Goal: Use online tool/utility: Utilize a website feature to perform a specific function

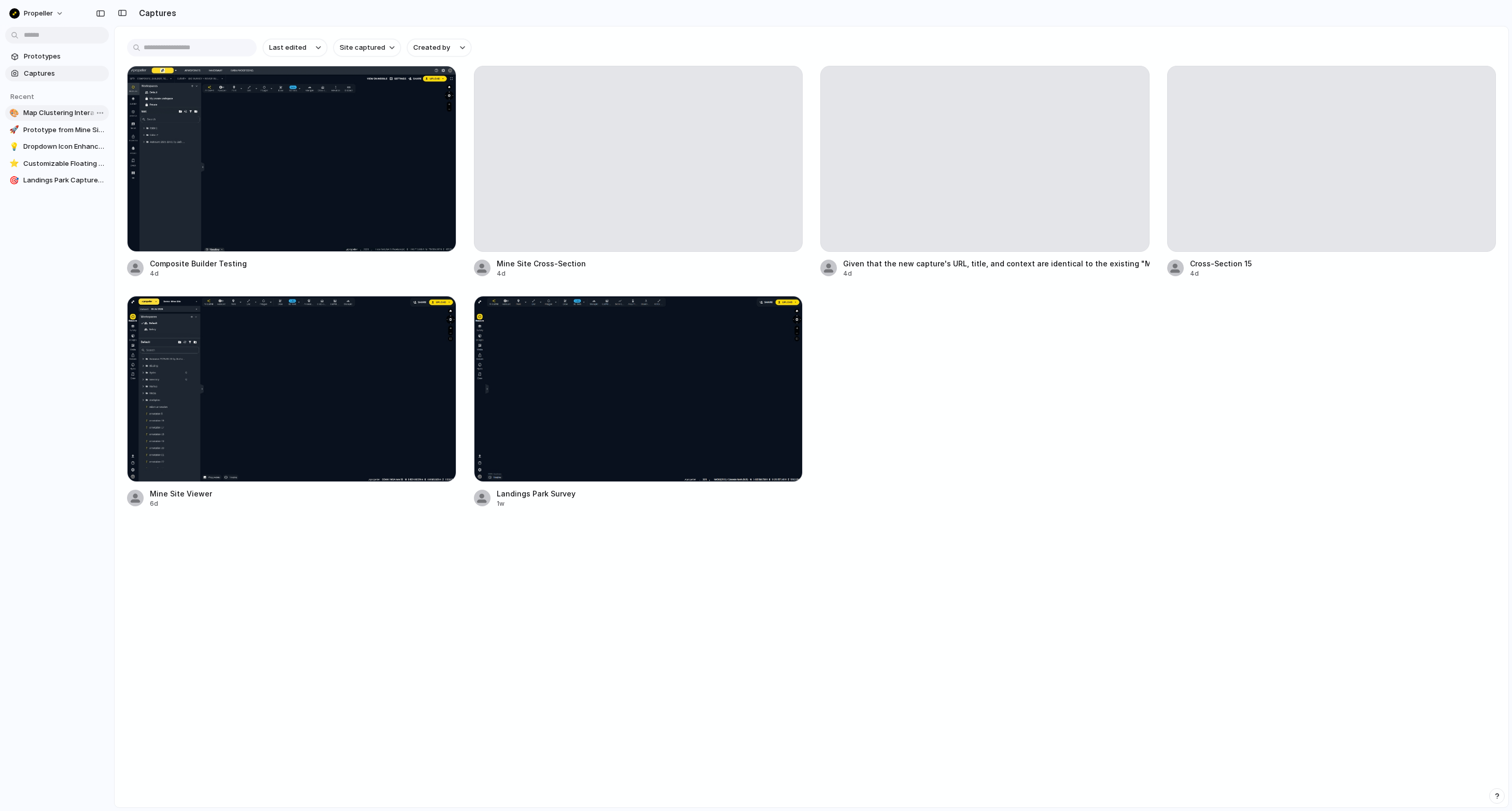
click at [67, 112] on span "Map Clustering Interaction Demo" at bounding box center [64, 113] width 81 height 10
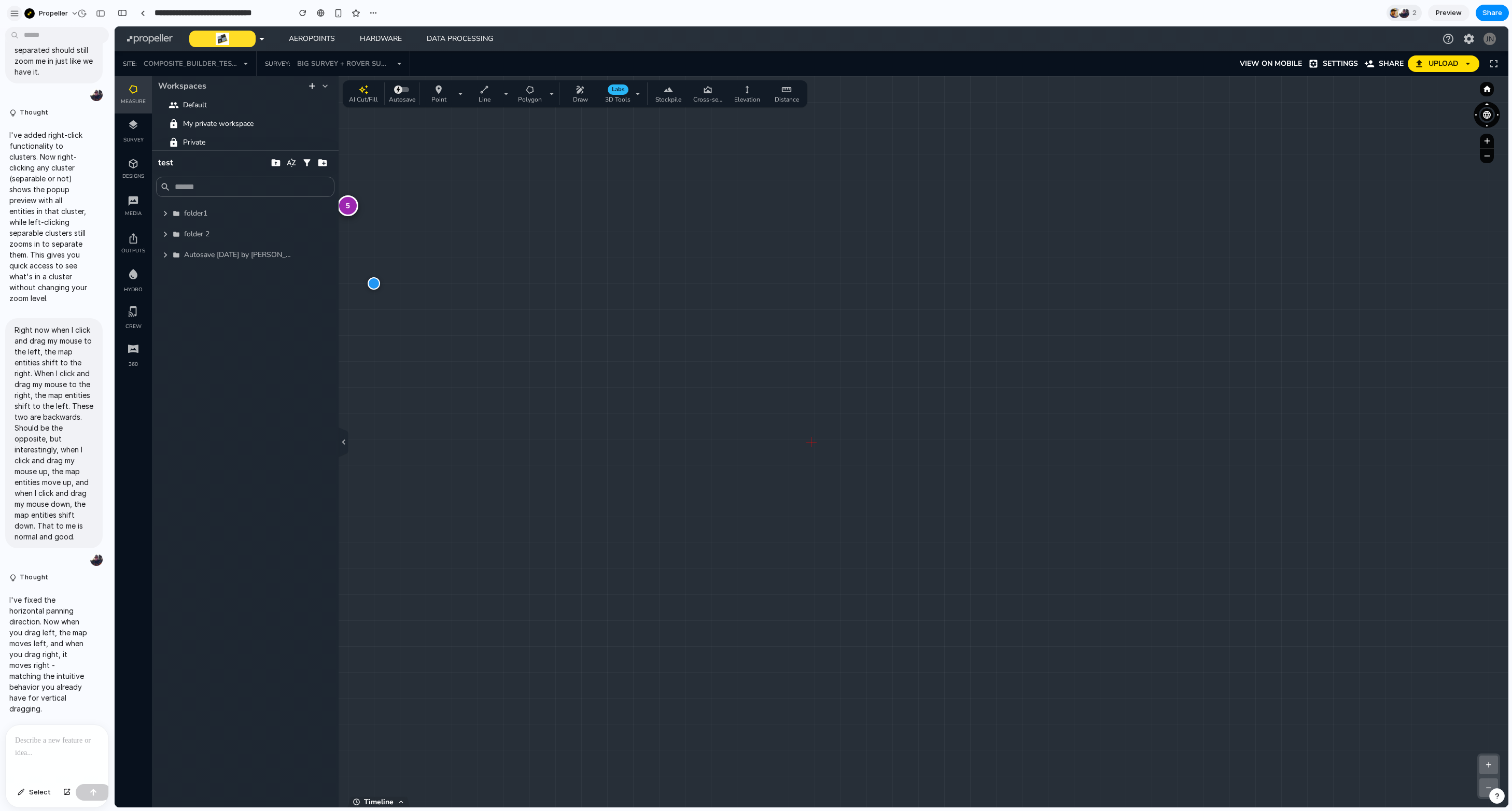
click at [10, 15] on button "button" at bounding box center [14, 13] width 16 height 16
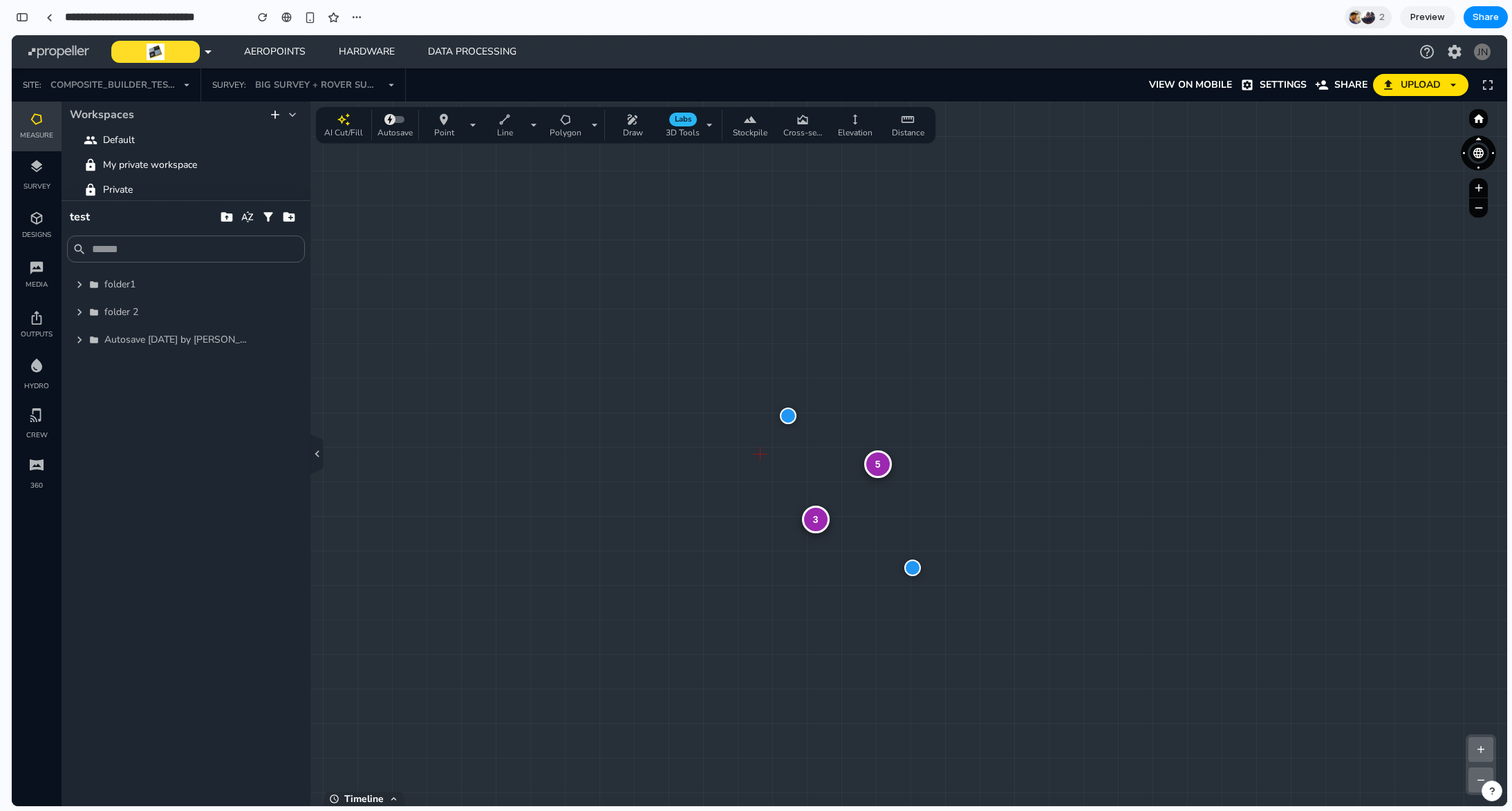
scroll to position [3365, 0]
click at [25, 15] on div "button" at bounding box center [22, 18] width 13 height 10
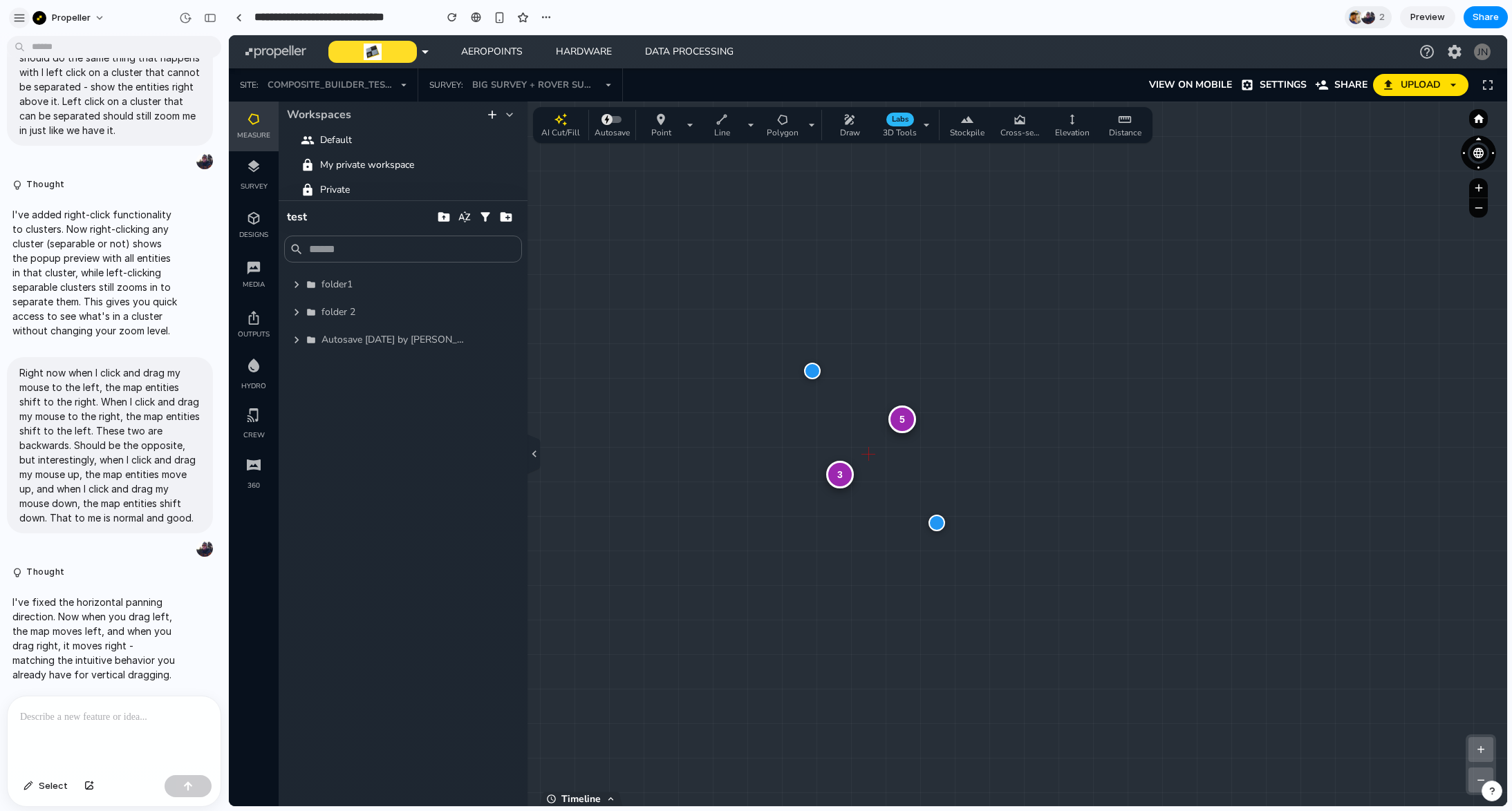
click at [24, 21] on div "button" at bounding box center [19, 18] width 13 height 13
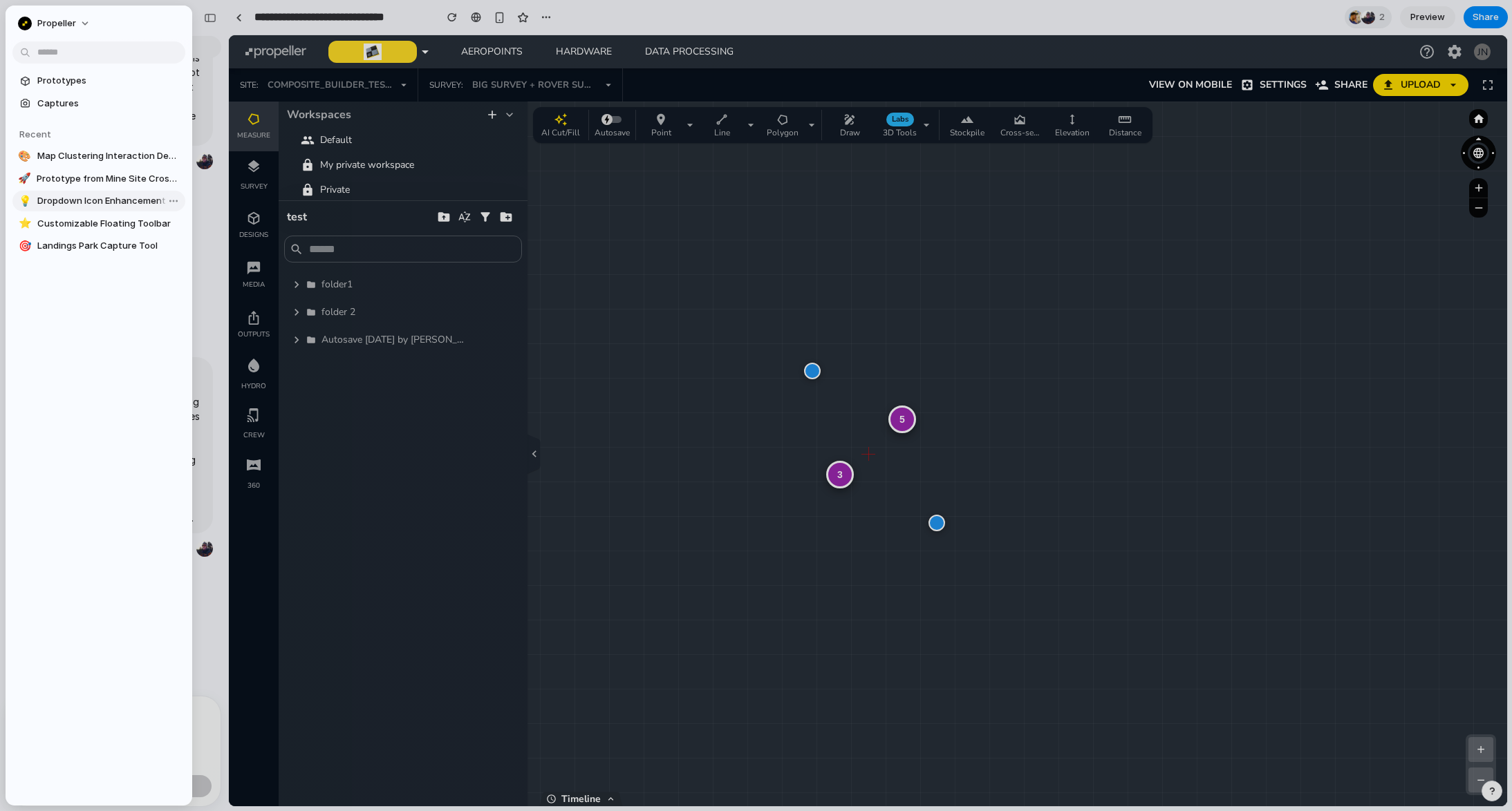
click at [82, 202] on span "Dropdown Icon Enhancement" at bounding box center [109, 201] width 142 height 14
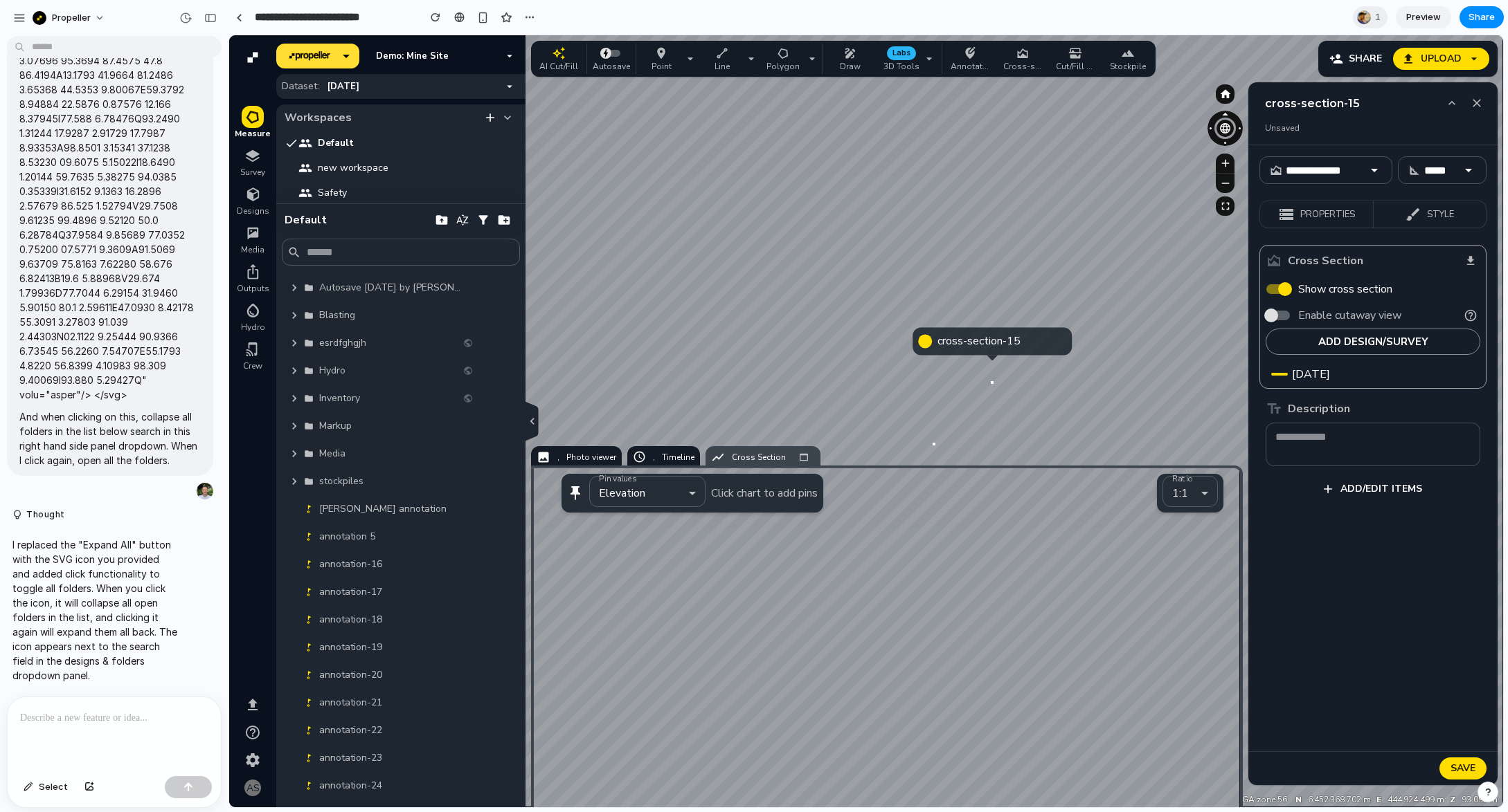
click at [1375, 346] on div at bounding box center [866, 422] width 1274 height 772
click at [1332, 331] on div at bounding box center [866, 422] width 1274 height 772
click at [20, 22] on div "button" at bounding box center [19, 18] width 13 height 13
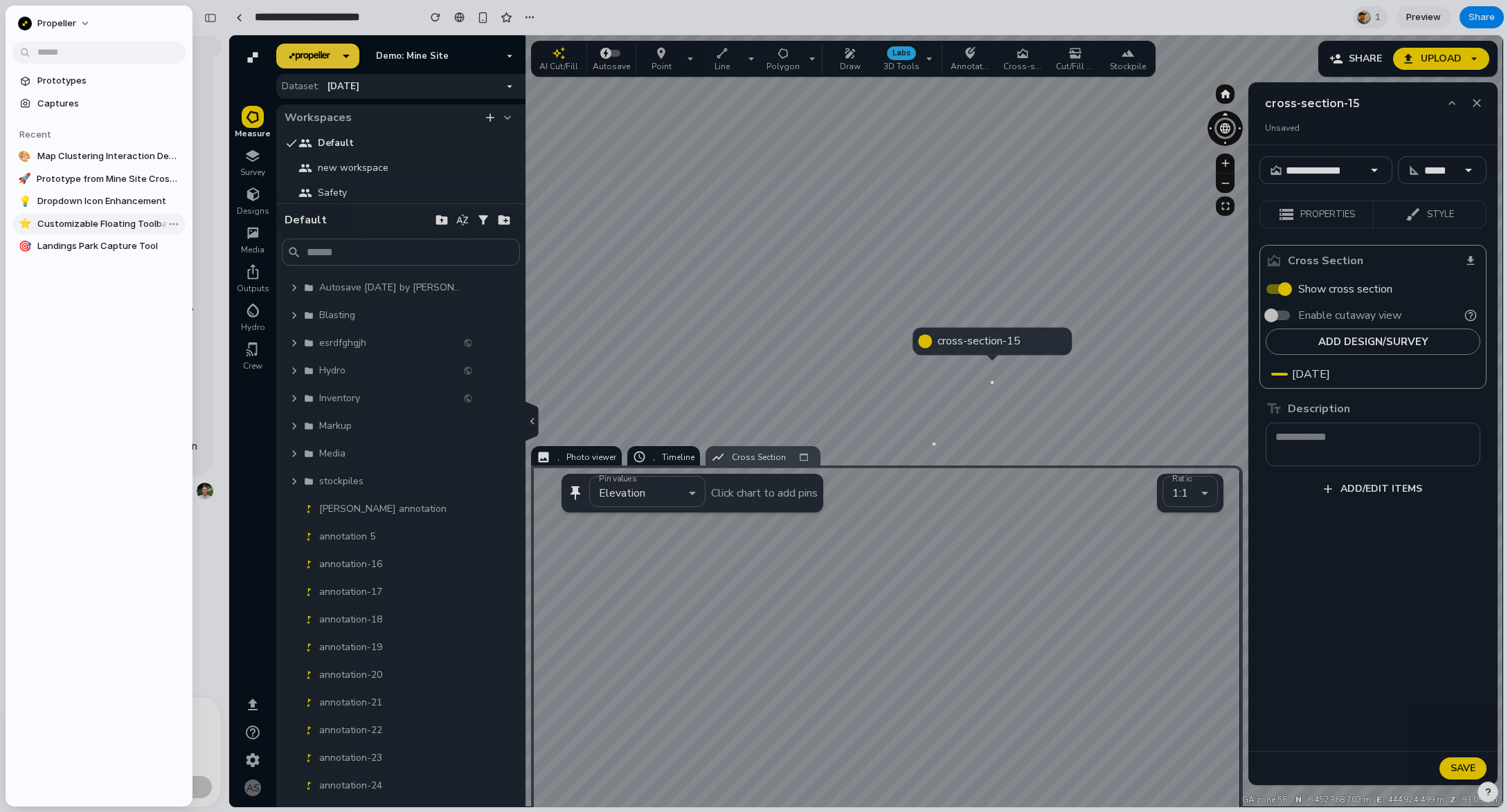
click at [97, 223] on span "Customizable Floating Toolbar" at bounding box center [109, 224] width 142 height 14
type input "**********"
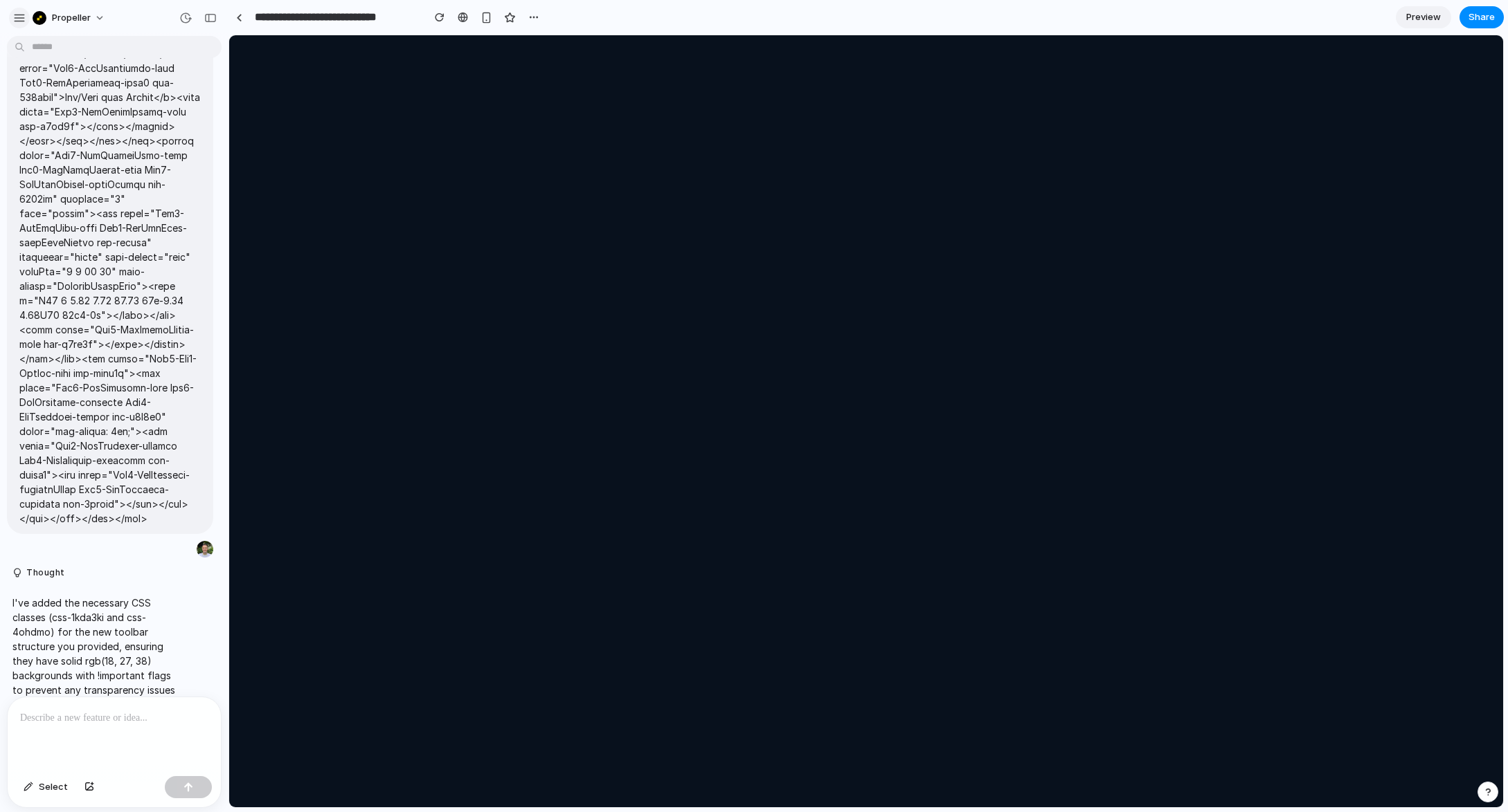
click at [18, 19] on div "button" at bounding box center [19, 18] width 13 height 13
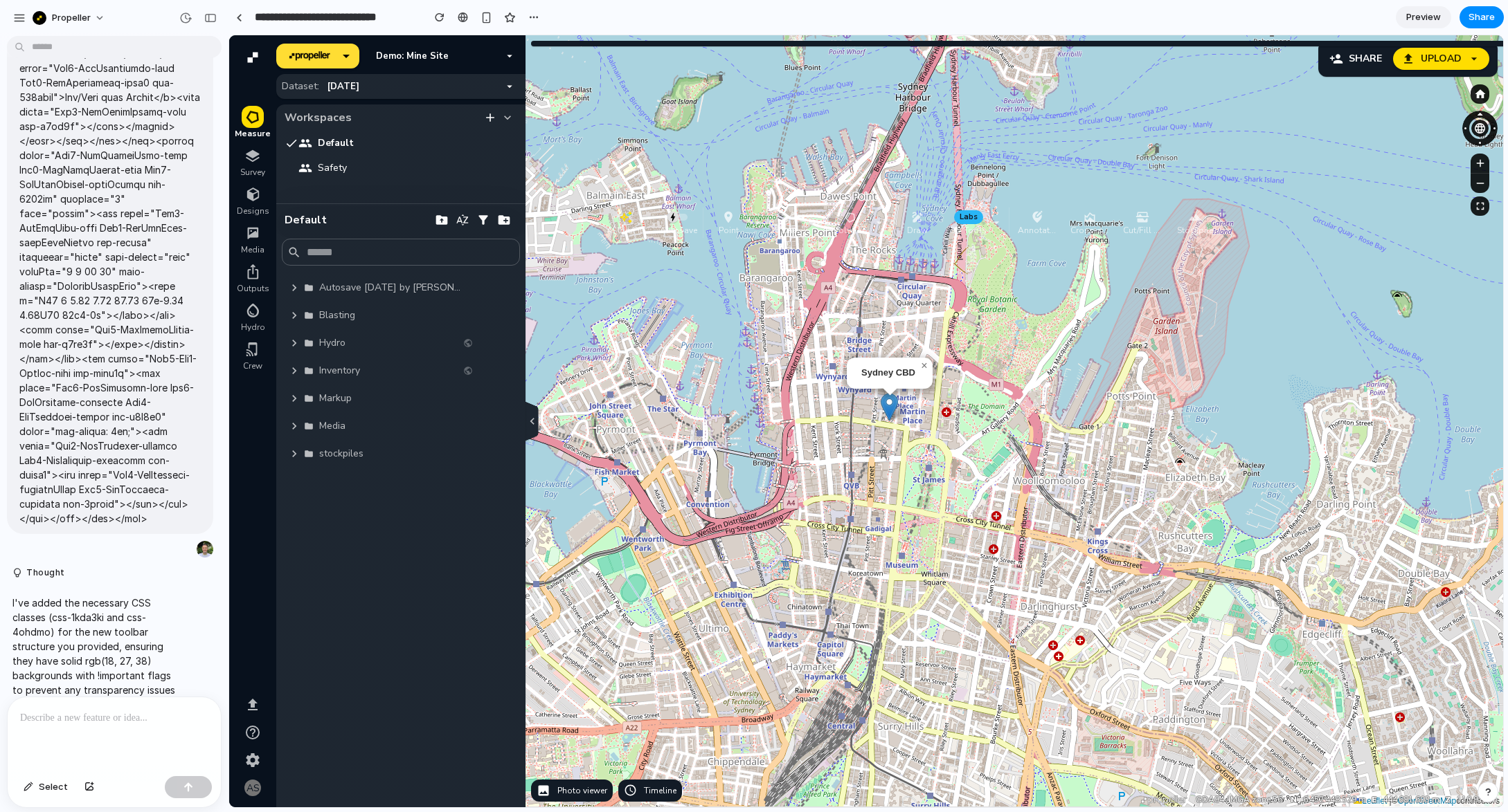
drag, startPoint x: 660, startPoint y: 68, endPoint x: 724, endPoint y: 230, distance: 174.2
click at [724, 230] on p "Point" at bounding box center [728, 229] width 34 height 11
drag, startPoint x: 575, startPoint y: 42, endPoint x: 611, endPoint y: 163, distance: 126.2
click at [611, 163] on div "Sydney CBD × Leaflet | © OpenStreetMap contributors Data provided by: × propell…" at bounding box center [888, 422] width 1226 height 772
drag, startPoint x: 644, startPoint y: 229, endPoint x: 600, endPoint y: 75, distance: 160.2
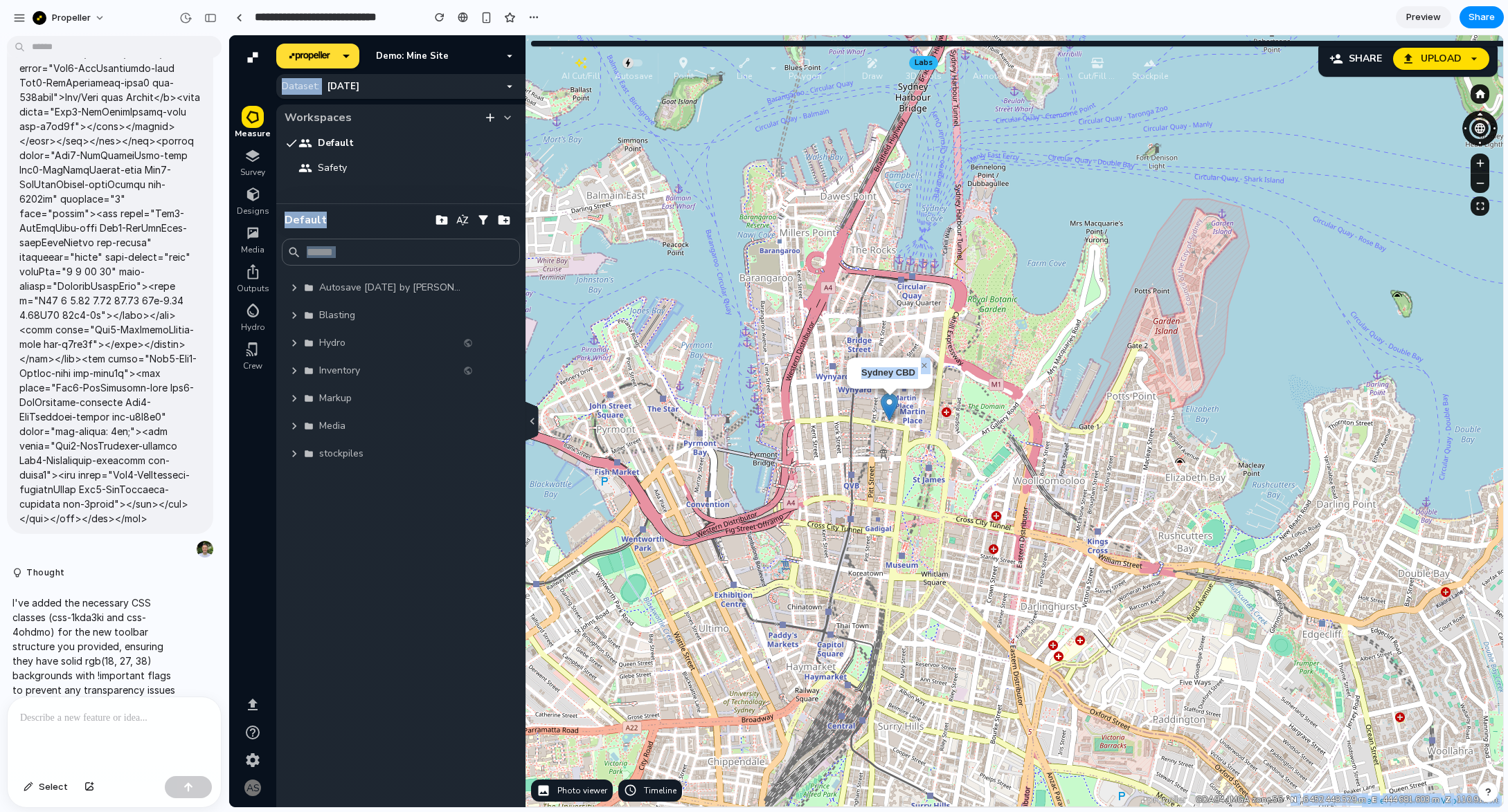
click at [600, 75] on p "AI Cut/Fill" at bounding box center [580, 75] width 39 height 11
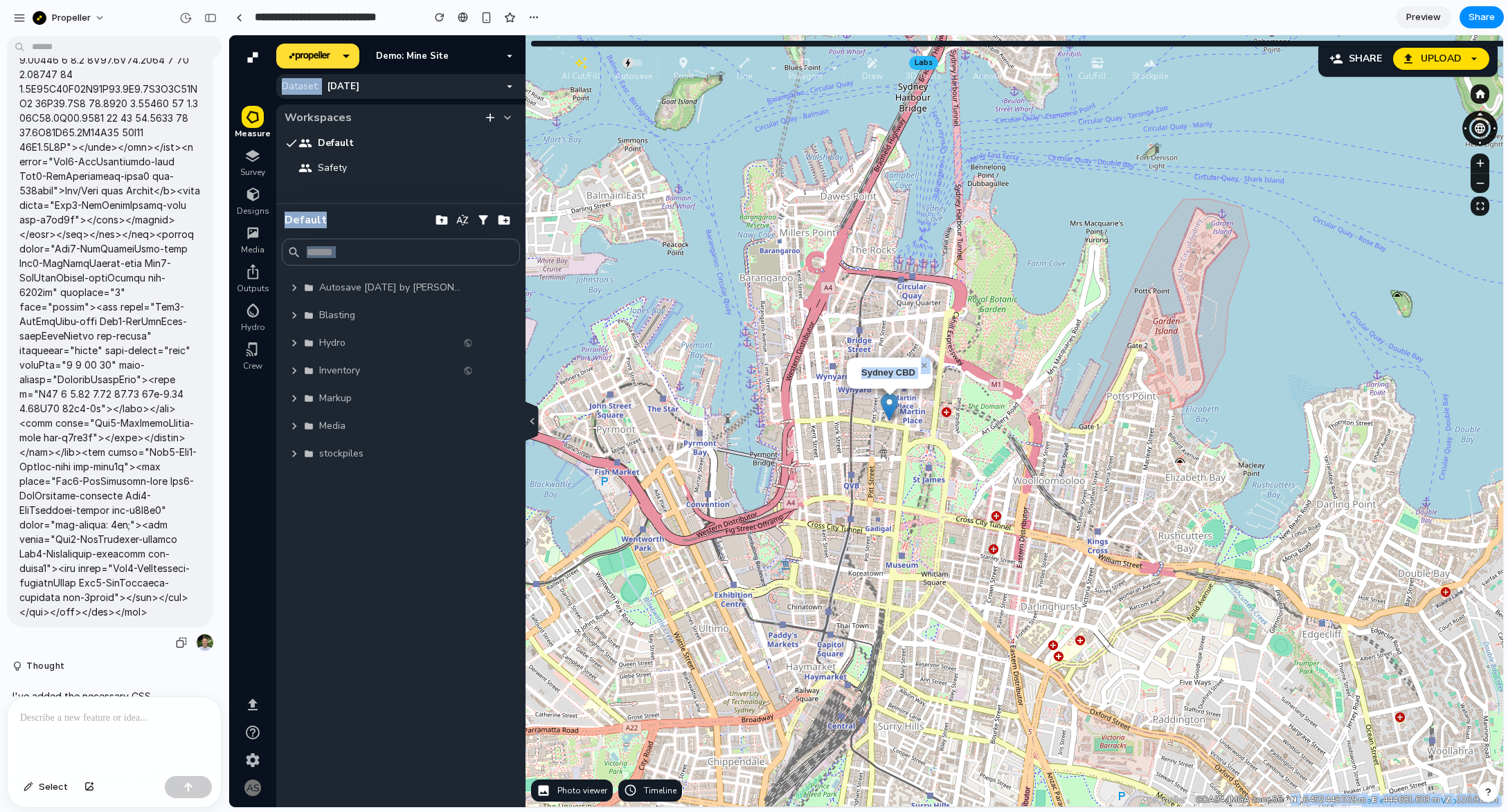
scroll to position [10826, 0]
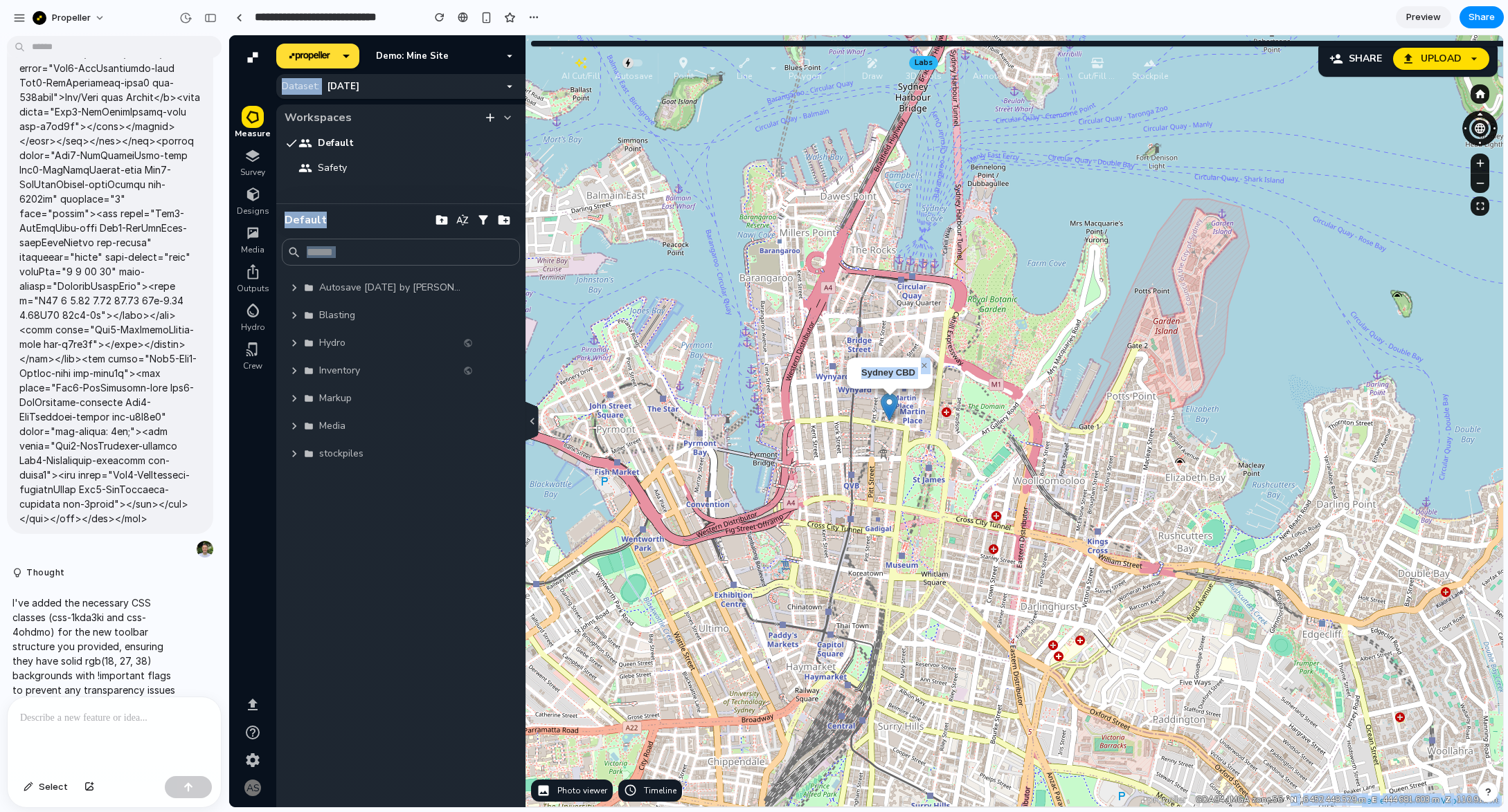
drag, startPoint x: 565, startPoint y: 64, endPoint x: 545, endPoint y: 66, distance: 20.1
click at [545, 66] on div "button" at bounding box center [560, 64] width 44 height 14
